Goal: Complete application form: Complete application form

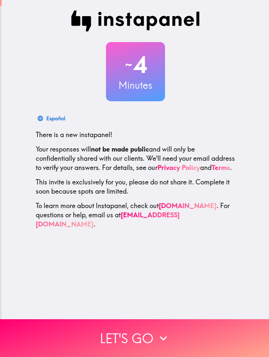
click at [136, 340] on button "Let's go" at bounding box center [134, 338] width 269 height 38
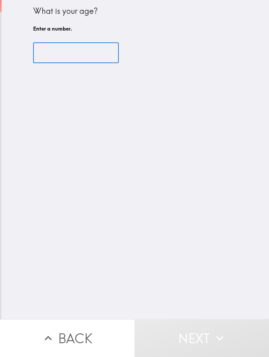
click at [89, 67] on div "​" at bounding box center [135, 53] width 205 height 36
click at [72, 52] on input "number" at bounding box center [76, 53] width 86 height 20
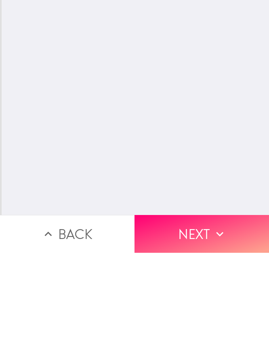
type input "43"
click at [197, 319] on button "Next" at bounding box center [202, 338] width 135 height 38
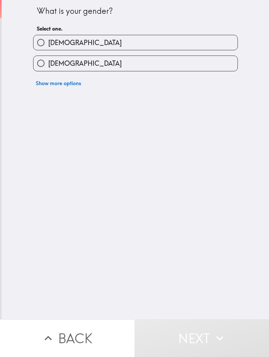
click at [69, 64] on span "[DEMOGRAPHIC_DATA]" at bounding box center [85, 63] width 74 height 9
click at [48, 64] on input "[DEMOGRAPHIC_DATA]" at bounding box center [40, 63] width 15 height 15
radio input "true"
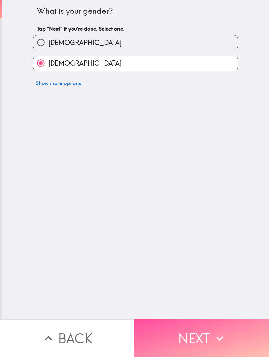
click at [189, 347] on button "Next" at bounding box center [202, 338] width 135 height 38
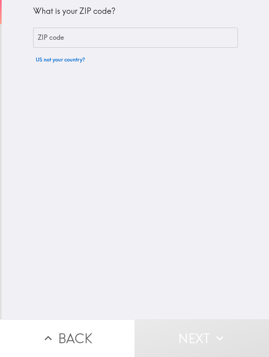
click at [129, 33] on input "ZIP code" at bounding box center [135, 38] width 205 height 20
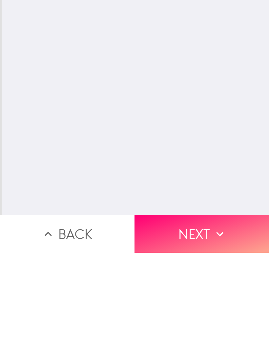
type input "07407"
click at [200, 319] on button "Next" at bounding box center [202, 338] width 135 height 38
